Goal: Find specific page/section: Find specific page/section

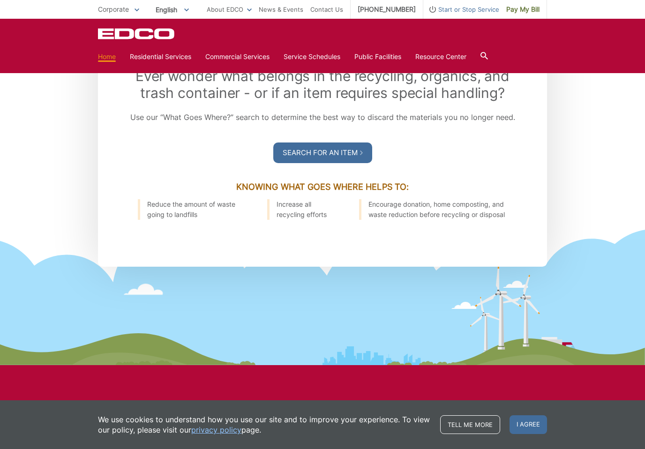
scroll to position [983, 0]
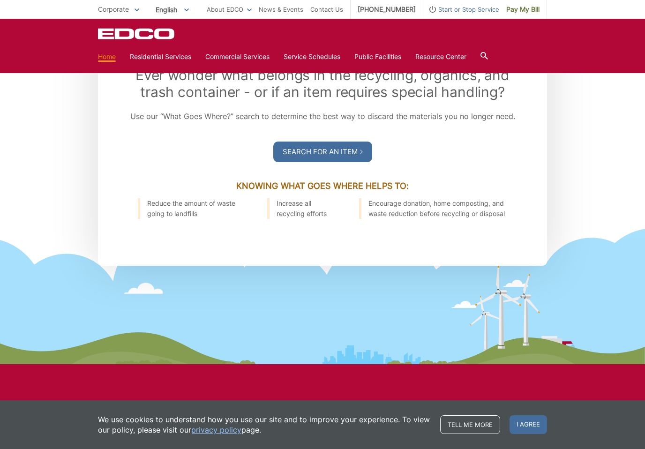
click at [479, 434] on link "Tell me more" at bounding box center [470, 425] width 60 height 19
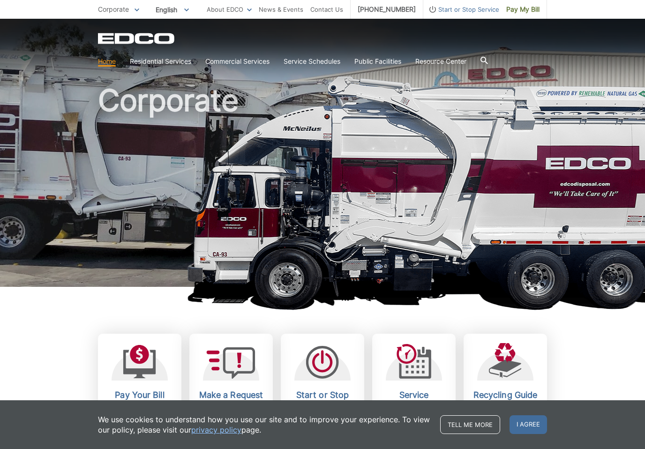
scroll to position [0, 0]
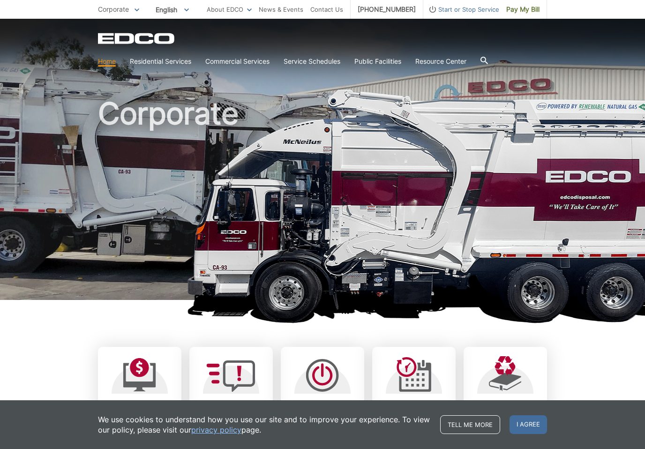
click at [0, 0] on link "Temporary Dumpster" at bounding box center [0, 0] width 0 height 0
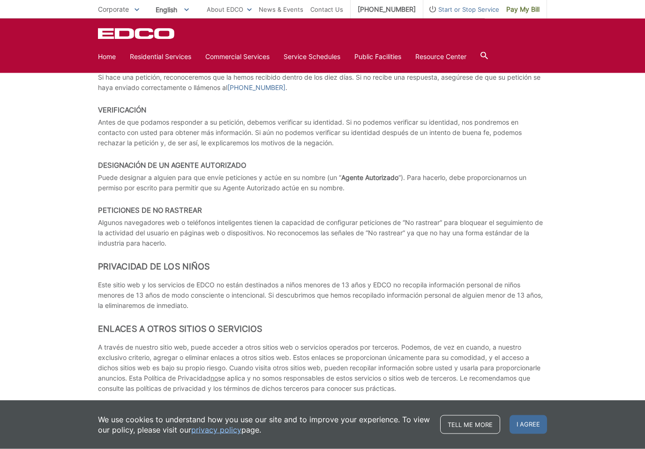
scroll to position [3746, 0]
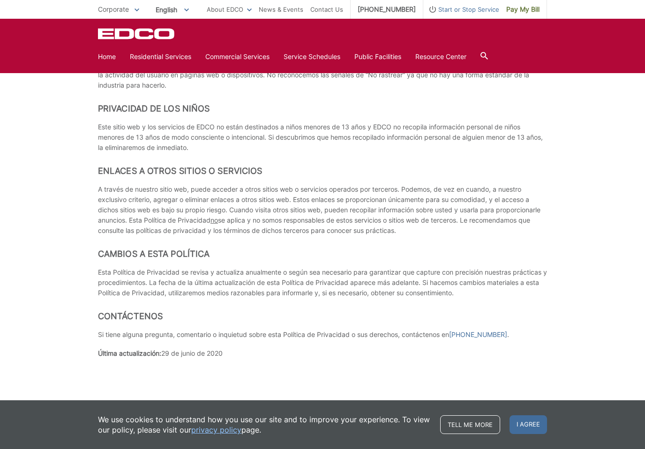
click at [533, 434] on span "I agree" at bounding box center [529, 425] width 38 height 19
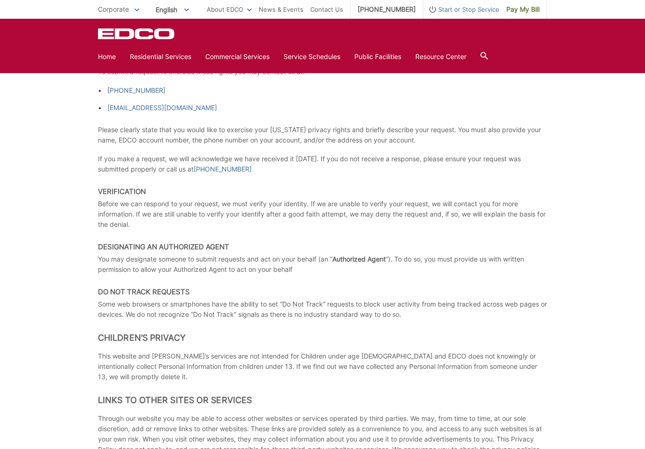
scroll to position [1507, 0]
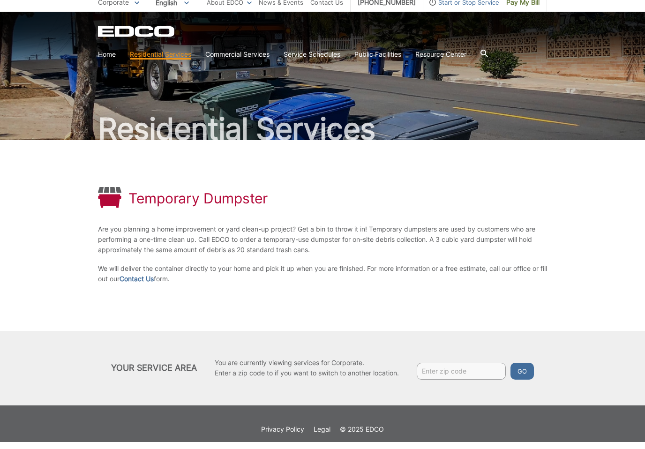
scroll to position [14, 0]
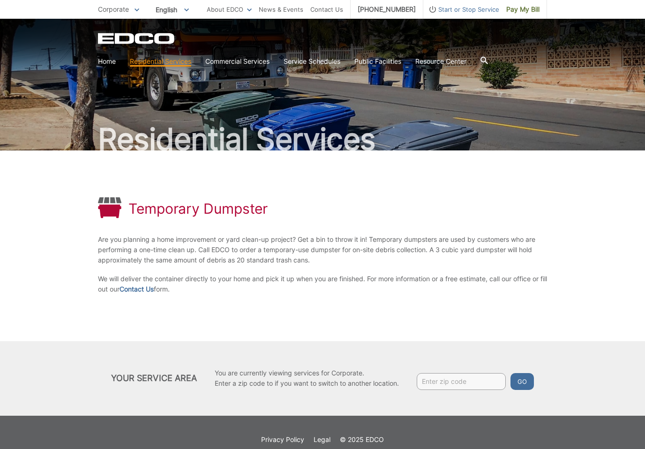
click at [154, 293] on link "Contact Us" at bounding box center [137, 289] width 34 height 10
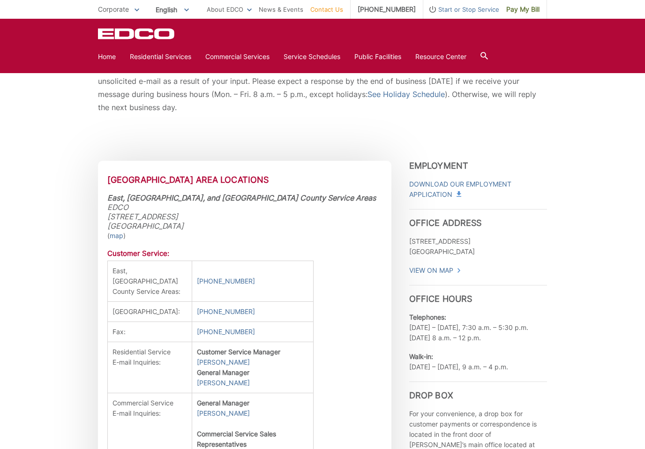
scroll to position [151, 0]
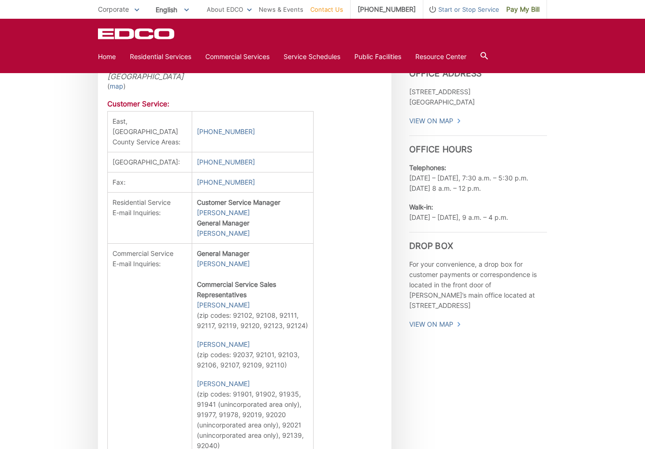
scroll to position [304, 0]
